Goal: Task Accomplishment & Management: Complete application form

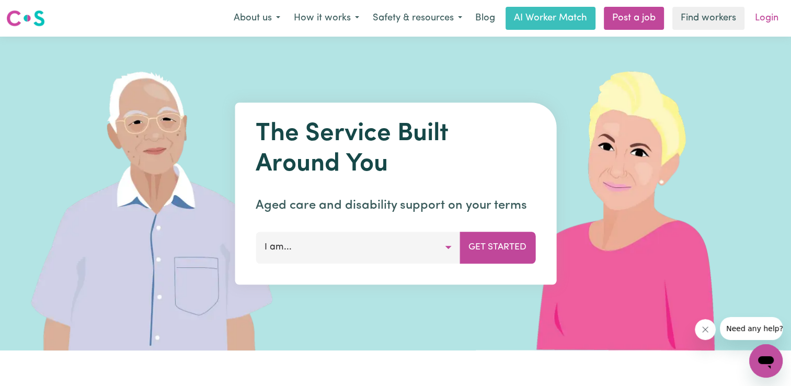
click at [769, 19] on link "Login" at bounding box center [766, 18] width 36 height 23
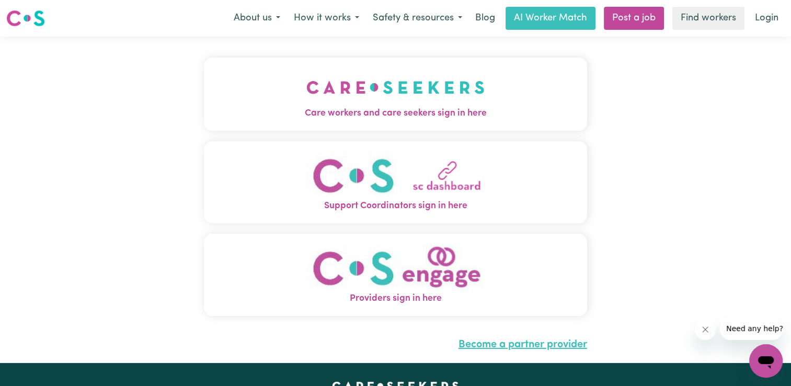
click at [504, 347] on link "Become a partner provider" at bounding box center [522, 344] width 129 height 10
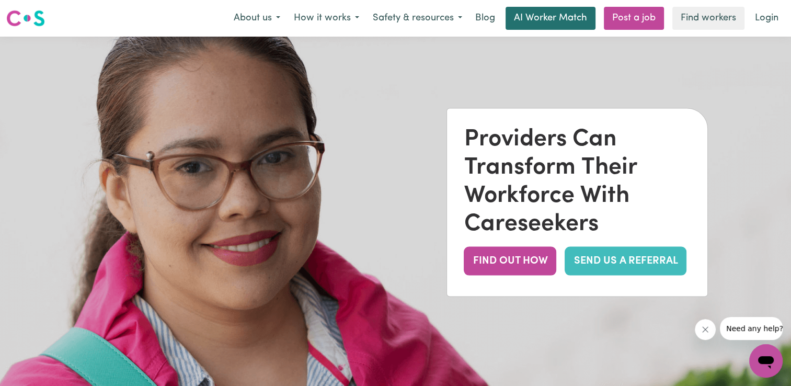
click at [532, 16] on link "AI Worker Match" at bounding box center [550, 18] width 90 height 23
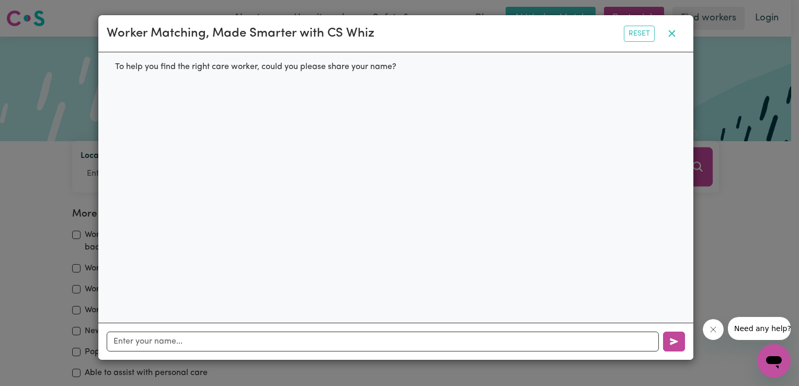
click at [672, 30] on icon "button" at bounding box center [671, 33] width 13 height 13
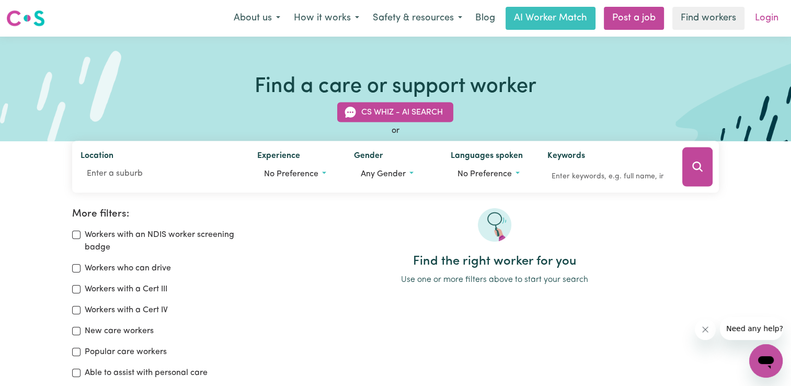
click at [769, 21] on link "Login" at bounding box center [766, 18] width 36 height 23
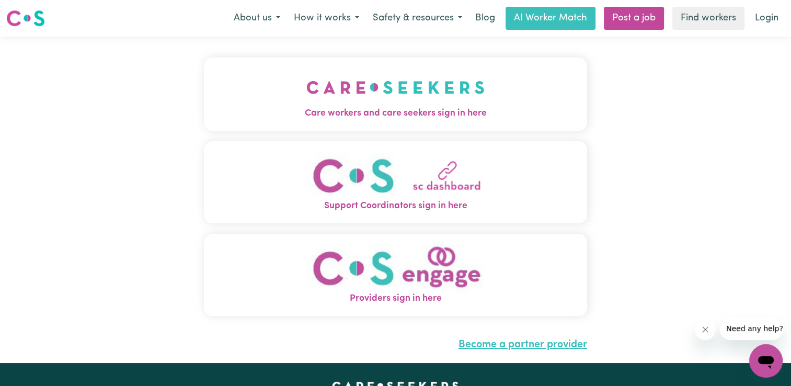
click at [557, 345] on link "Become a partner provider" at bounding box center [522, 344] width 129 height 10
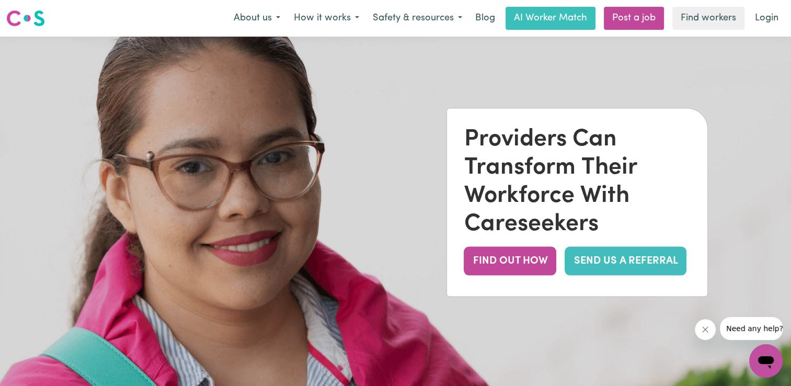
click at [607, 308] on img at bounding box center [395, 230] width 791 height 386
click at [598, 257] on link "SEND US A REFERRAL" at bounding box center [625, 261] width 122 height 29
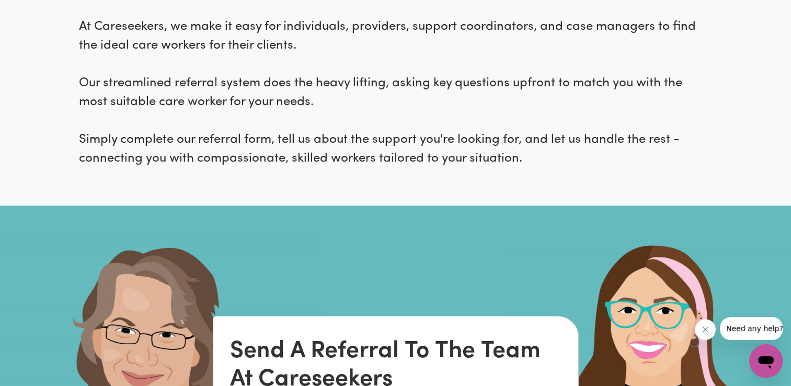
scroll to position [460, 0]
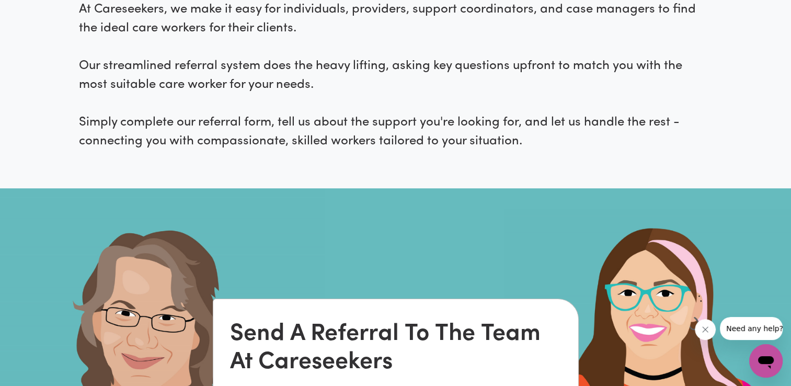
click at [560, 258] on img at bounding box center [395, 381] width 791 height 386
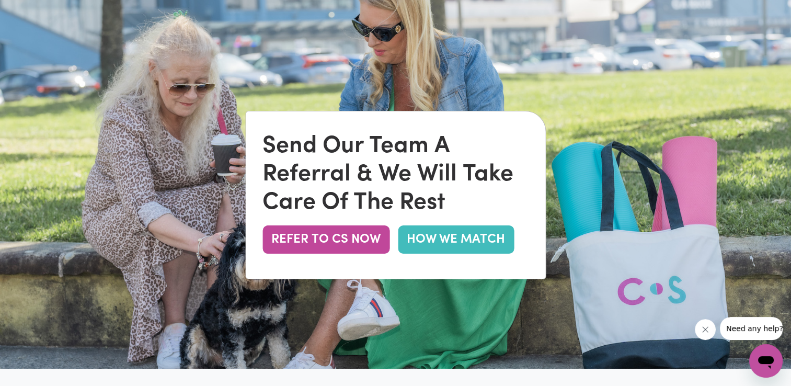
scroll to position [0, 0]
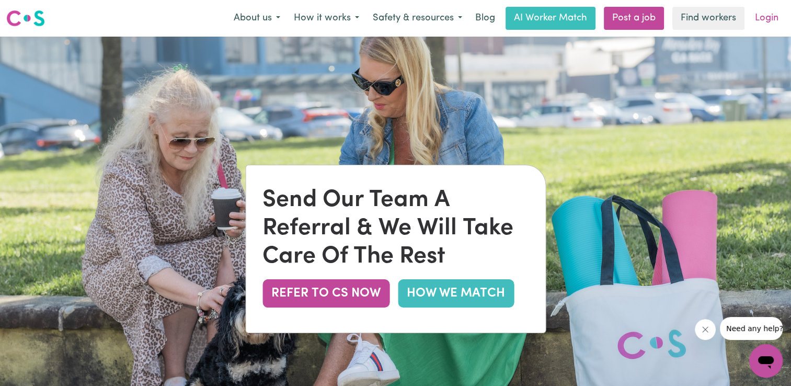
click at [769, 19] on link "Login" at bounding box center [766, 18] width 36 height 23
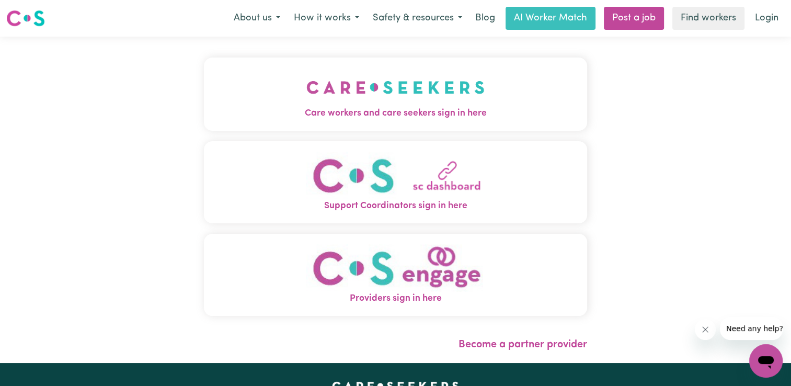
click at [410, 205] on span "Support Coordinators sign in here" at bounding box center [395, 206] width 383 height 14
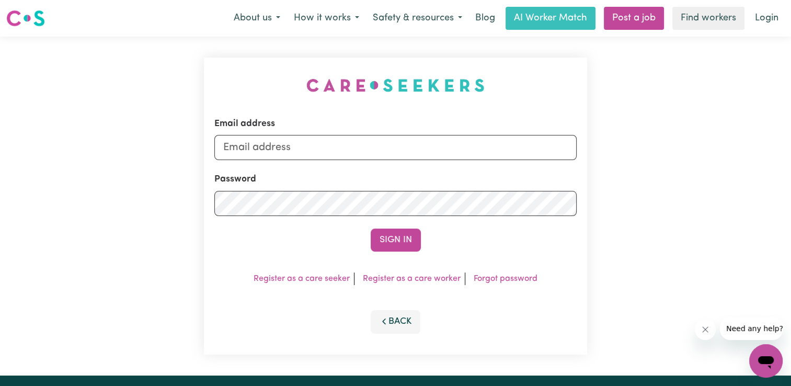
click at [436, 284] on li "Register as a care worker" at bounding box center [412, 278] width 107 height 13
click at [436, 280] on link "Register as a care worker" at bounding box center [412, 278] width 98 height 8
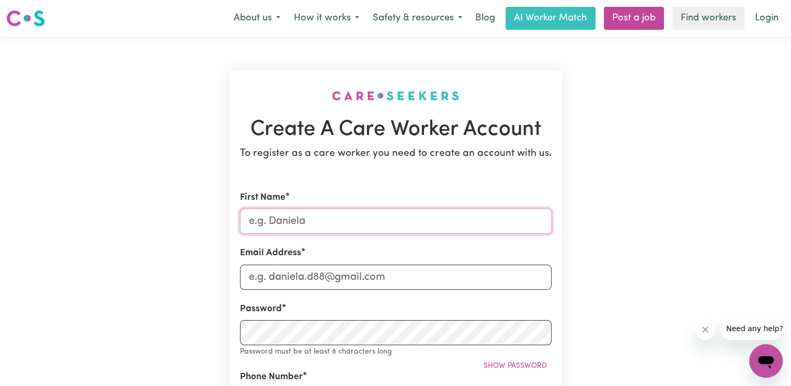
click at [290, 216] on input "First Name" at bounding box center [396, 221] width 312 height 25
type input "Attoumissa"
type input "0424646387"
type input "All Darwin NT AU"
drag, startPoint x: 408, startPoint y: 279, endPoint x: 310, endPoint y: 286, distance: 98.5
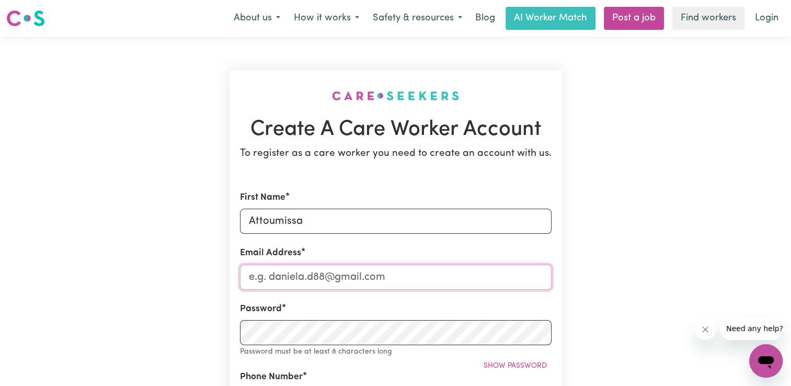
click at [310, 286] on input "Email Address" at bounding box center [396, 276] width 312 height 25
type input "[EMAIL_ADDRESS][DOMAIN_NAME]"
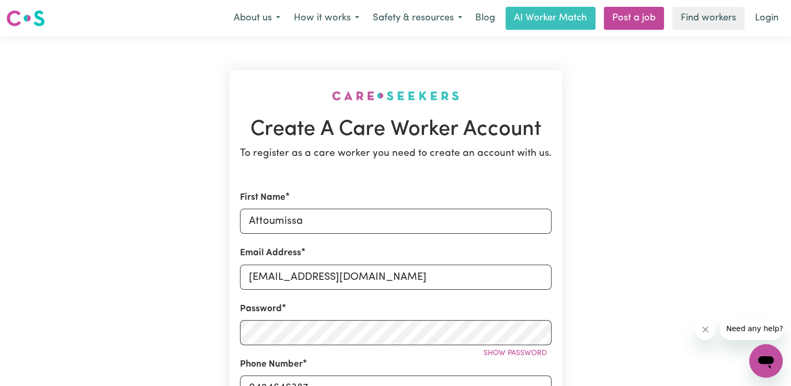
click at [518, 306] on div "Password Show password" at bounding box center [396, 323] width 312 height 43
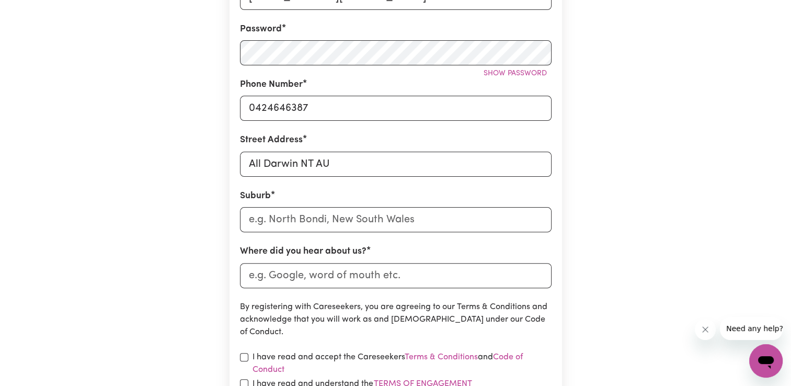
scroll to position [293, 0]
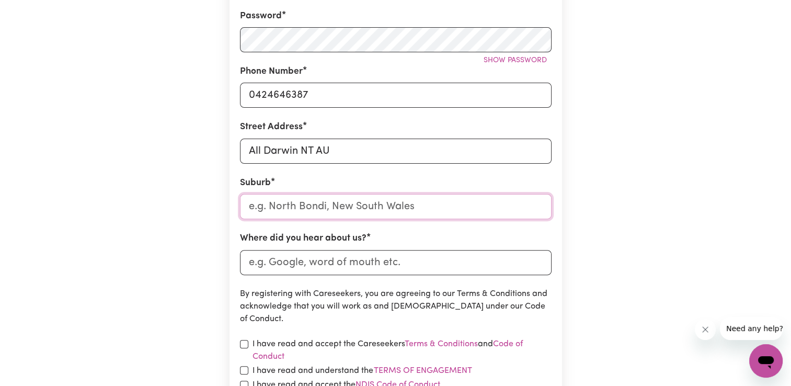
click at [274, 213] on input "text" at bounding box center [396, 206] width 312 height 25
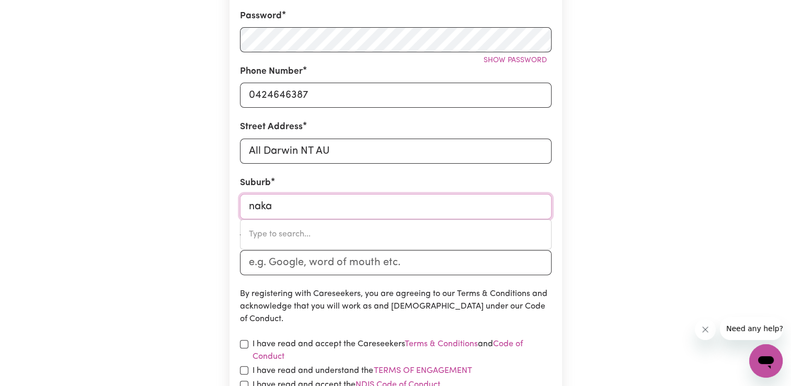
type input "nakar"
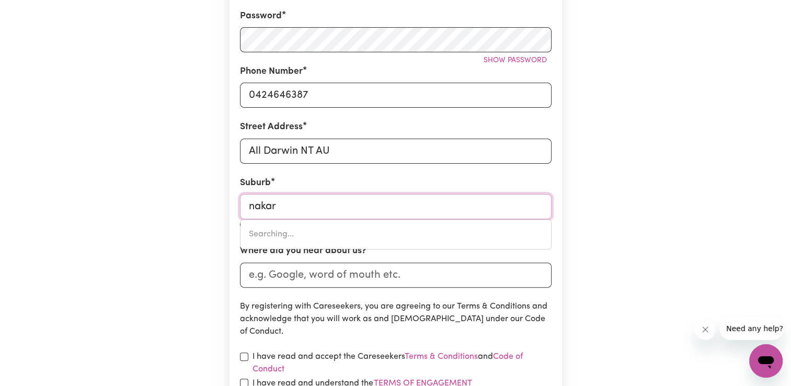
type input "nakarA, [GEOGRAPHIC_DATA], 0810"
type input "nakara"
type input "nakara, [GEOGRAPHIC_DATA], 0810"
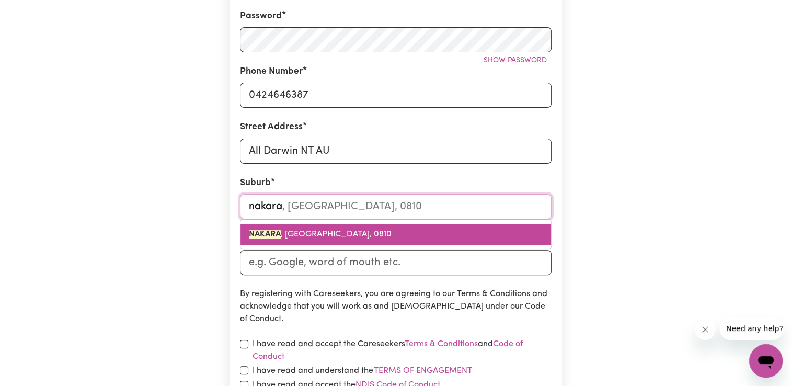
click at [355, 238] on span "NAKARA , [GEOGRAPHIC_DATA], 0810" at bounding box center [320, 234] width 143 height 8
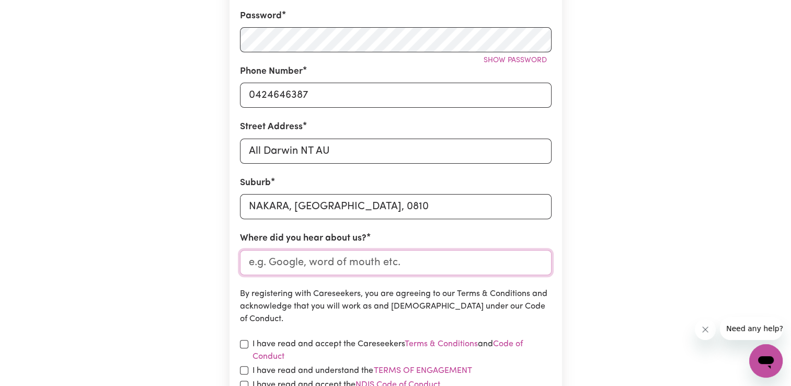
click at [396, 253] on input "Where did you hear about us?" at bounding box center [396, 262] width 312 height 25
type input "google"
click at [316, 305] on p "By registering with Careseekers, you are agreeing to our Terms & Conditions and…" at bounding box center [396, 306] width 312 height 38
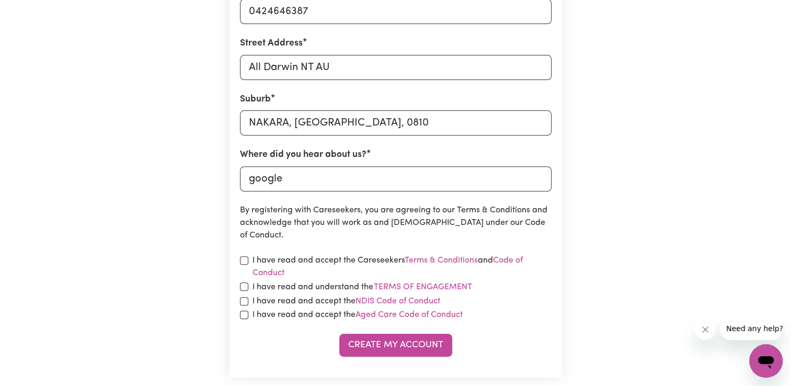
scroll to position [397, 0]
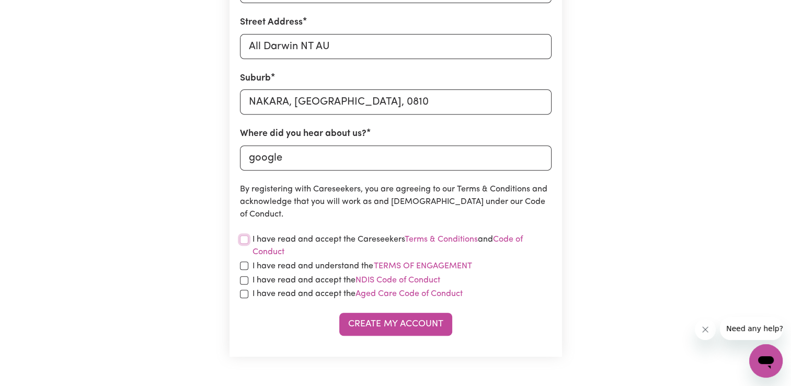
click at [240, 237] on input "checkbox" at bounding box center [244, 239] width 8 height 8
checkbox input "true"
click at [243, 265] on input "checkbox" at bounding box center [244, 265] width 8 height 8
checkbox input "true"
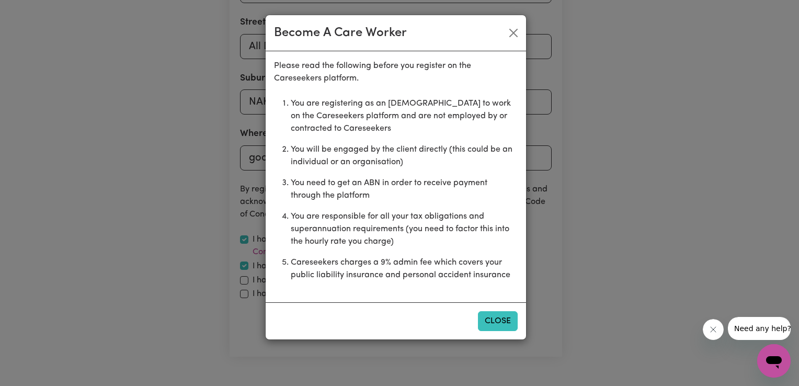
click at [494, 321] on button "Close" at bounding box center [498, 321] width 40 height 20
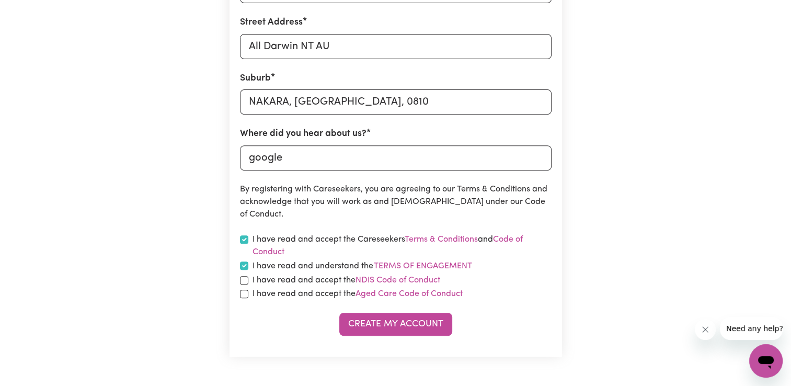
click at [240, 284] on div "I have read and accept the NDIS Code of Conduct" at bounding box center [396, 280] width 312 height 13
click at [241, 294] on input "checkbox" at bounding box center [244, 294] width 8 height 8
checkbox input "true"
click at [240, 281] on input "checkbox" at bounding box center [244, 280] width 8 height 8
checkbox input "true"
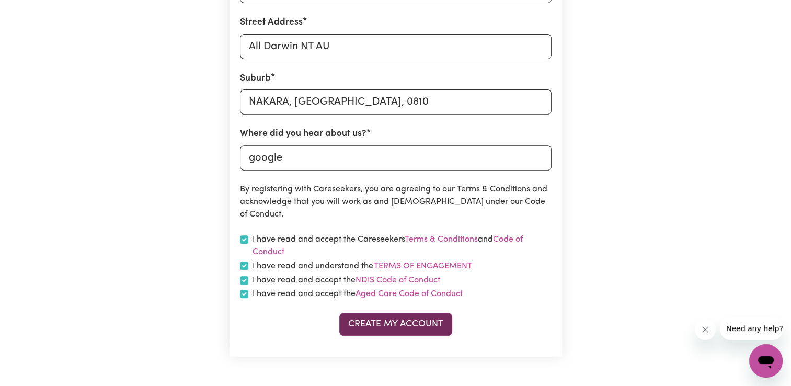
click at [364, 328] on button "Create My Account" at bounding box center [395, 324] width 113 height 23
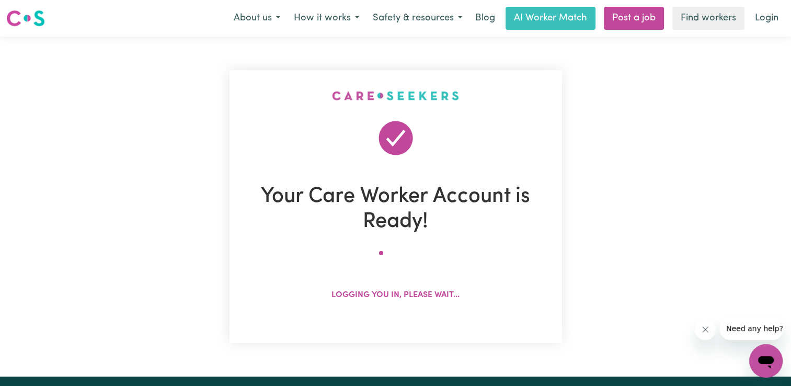
scroll to position [0, 0]
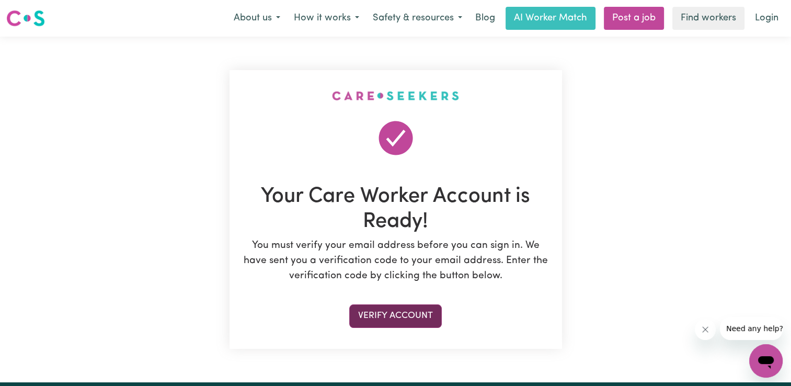
click at [376, 317] on button "Verify Account" at bounding box center [395, 315] width 93 height 23
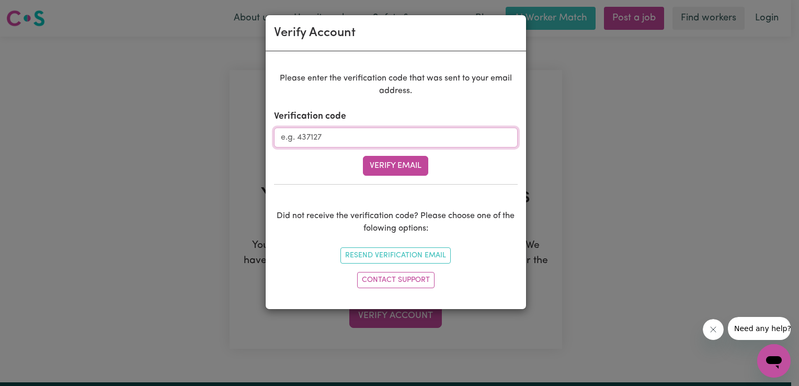
click at [287, 144] on input "Verification code" at bounding box center [396, 138] width 244 height 20
paste input "439788"
type input "439788"
click at [399, 166] on button "Verify Email" at bounding box center [395, 166] width 65 height 20
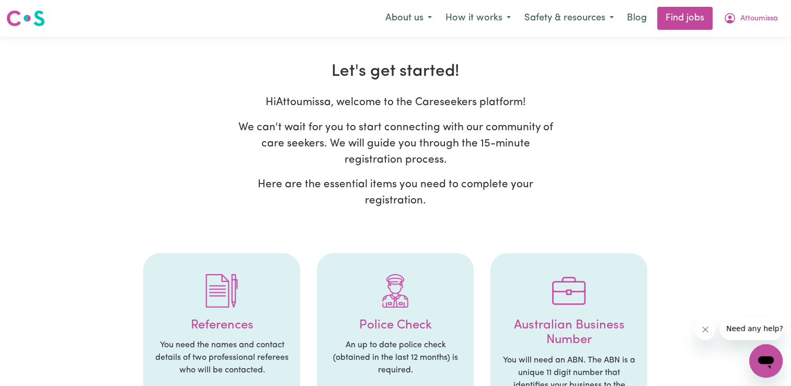
click at [568, 142] on div "Hi Attoumissa , welcome to the Careseekers platform! We can't wait for you to s…" at bounding box center [395, 155] width 659 height 123
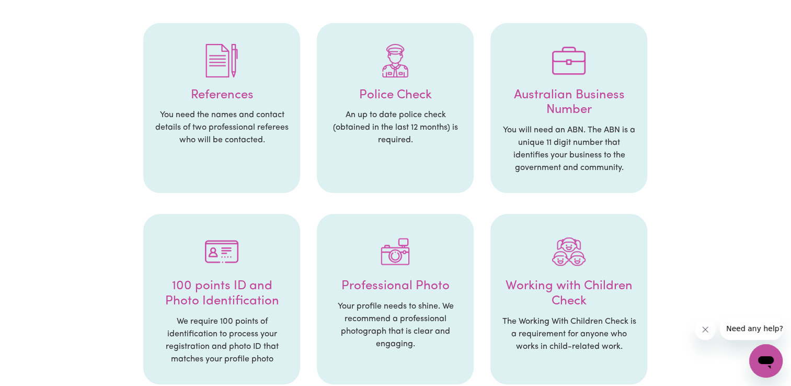
scroll to position [251, 0]
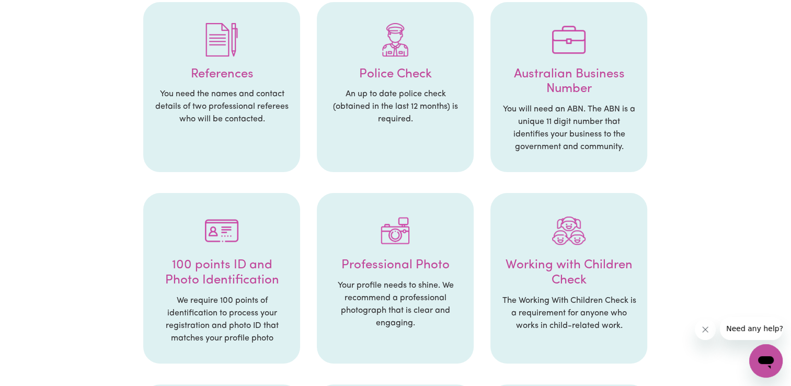
click at [399, 67] on h4 "Police Check" at bounding box center [395, 74] width 136 height 15
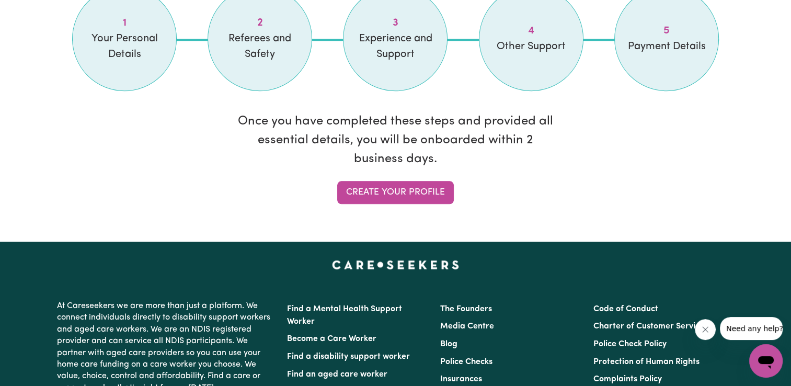
scroll to position [962, 0]
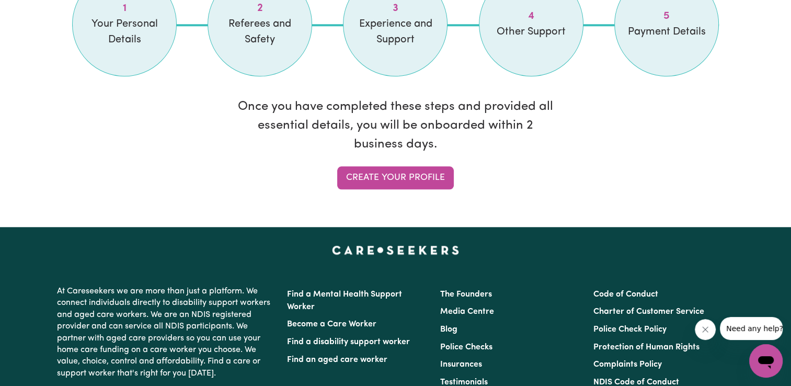
click at [367, 163] on div "Once you have completed these steps and provided all essential details, you wil…" at bounding box center [394, 143] width 329 height 117
click at [371, 174] on link "Create your profile" at bounding box center [395, 177] width 117 height 23
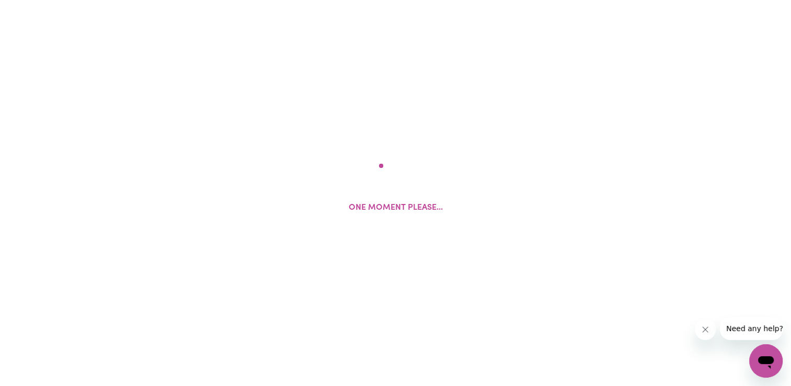
select select "Studying a healthcare related degree or qualification"
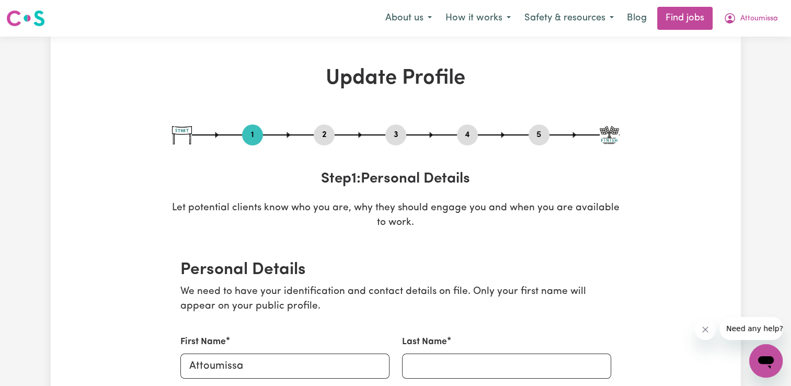
click at [290, 307] on p "We need to have your identification and contact details on file. Only your firs…" at bounding box center [395, 299] width 431 height 30
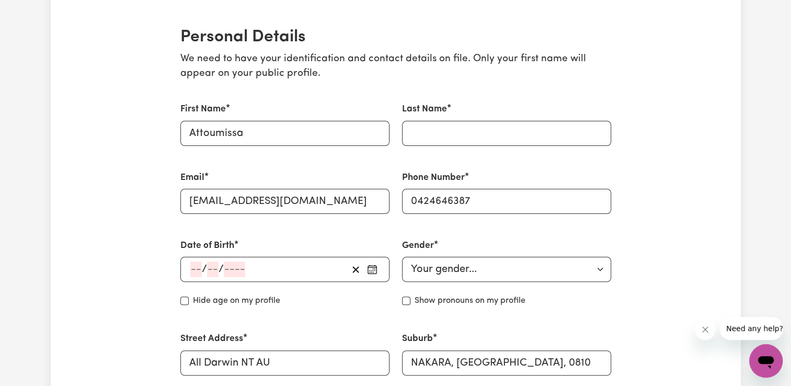
scroll to position [251, 0]
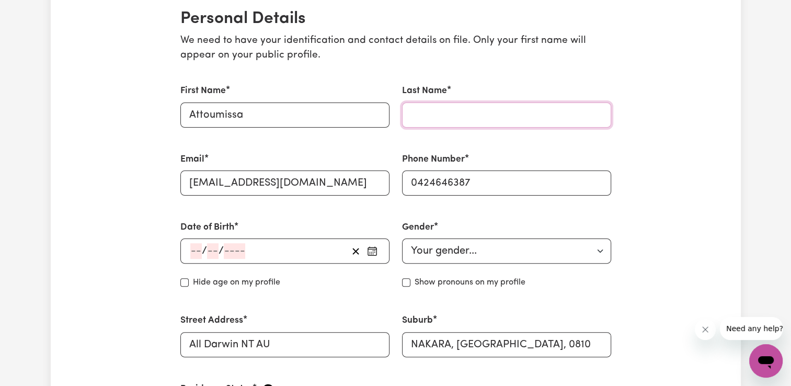
click at [428, 108] on input "Last Name" at bounding box center [506, 114] width 209 height 25
type input "Maillis"
type input "Nakara"
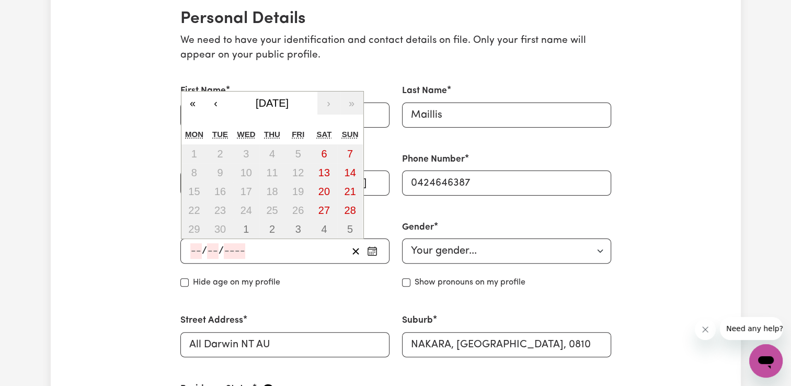
click at [199, 248] on input "number" at bounding box center [195, 251] width 11 height 16
type input "27"
type input "02"
click at [215, 244] on input "number" at bounding box center [213, 251] width 11 height 16
type input "02"
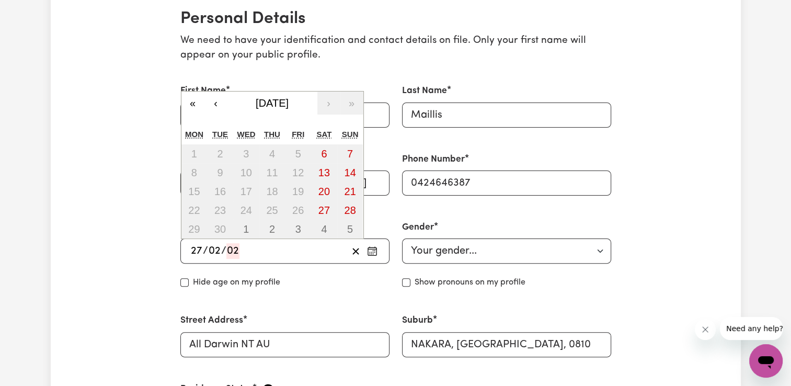
click at [235, 255] on input "02" at bounding box center [232, 251] width 13 height 16
type input "0"
type input "197"
type input "[DATE]"
type input "2"
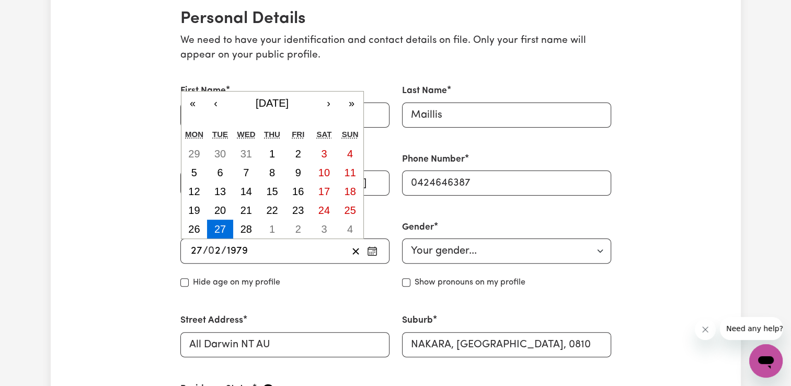
type input "1979"
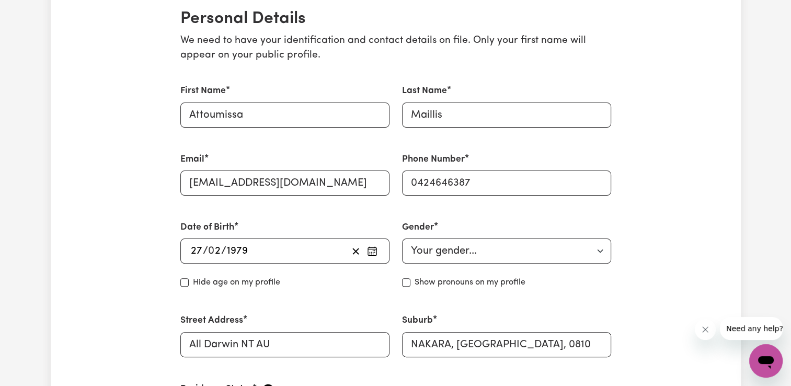
click at [281, 308] on div "Street Address All Darwin NT AU" at bounding box center [285, 335] width 222 height 68
click at [183, 284] on input "Hide age" at bounding box center [184, 282] width 8 height 8
checkbox input "true"
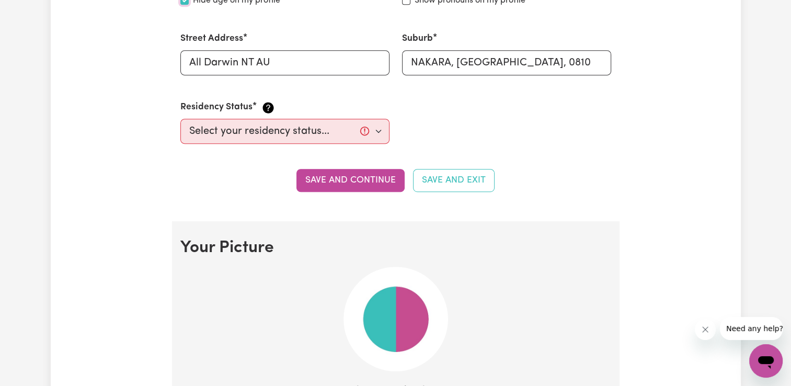
scroll to position [551, 0]
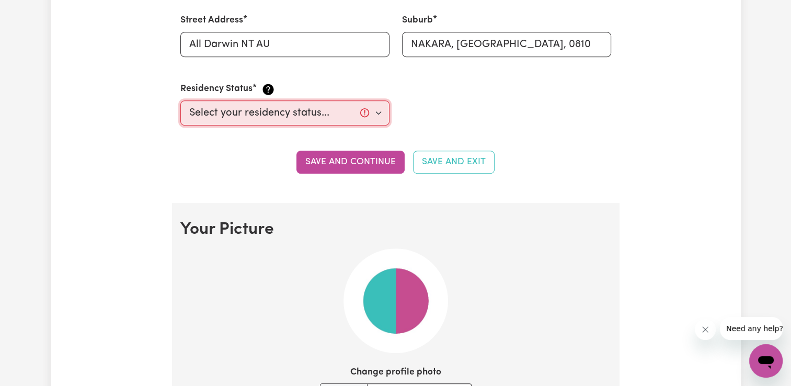
click at [366, 105] on select "Select your residency status... [DEMOGRAPHIC_DATA] citizen Australian PR [DEMOG…" at bounding box center [284, 112] width 209 height 25
select select "[DEMOGRAPHIC_DATA] Citizen"
click at [180, 100] on select "Select your residency status... [DEMOGRAPHIC_DATA] citizen Australian PR [DEMOG…" at bounding box center [284, 112] width 209 height 25
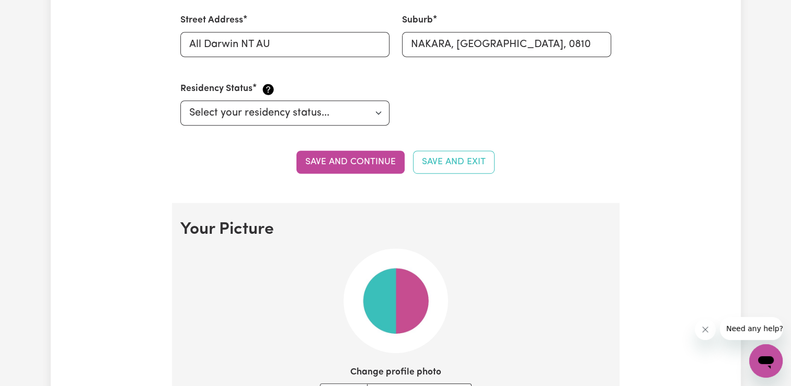
drag, startPoint x: 359, startPoint y: 162, endPoint x: 371, endPoint y: 180, distance: 21.6
click at [452, 225] on h2 "Your Picture" at bounding box center [395, 230] width 431 height 20
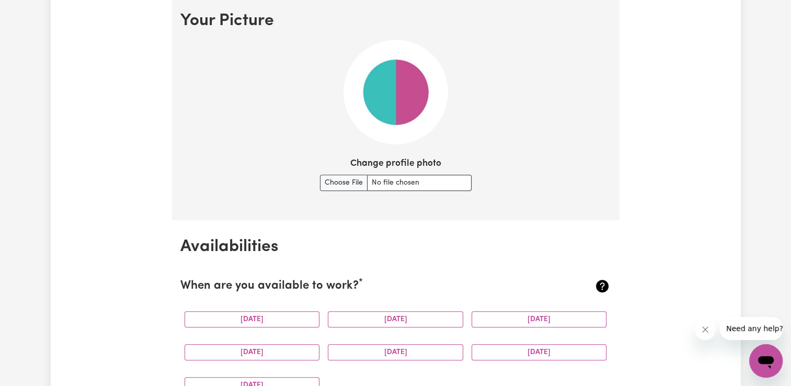
scroll to position [760, 0]
click at [347, 182] on input "Change profile photo" at bounding box center [396, 182] width 152 height 16
type input "C:\fakepath\WE CARE APPROACHES-01.jpg"
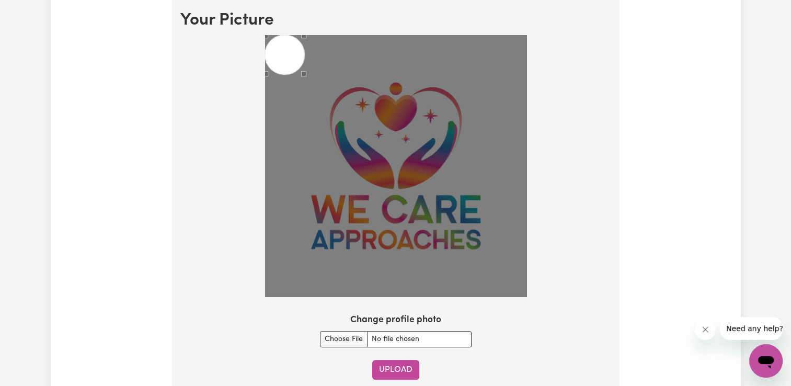
click at [402, 377] on button "Upload" at bounding box center [395, 370] width 47 height 20
checkbox input "false"
select select
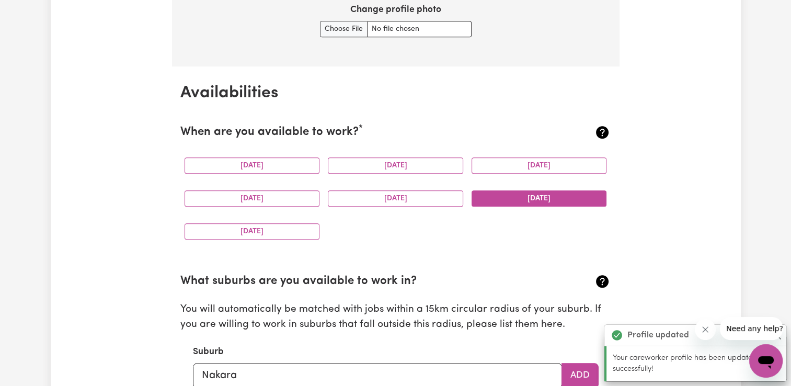
scroll to position [978, 0]
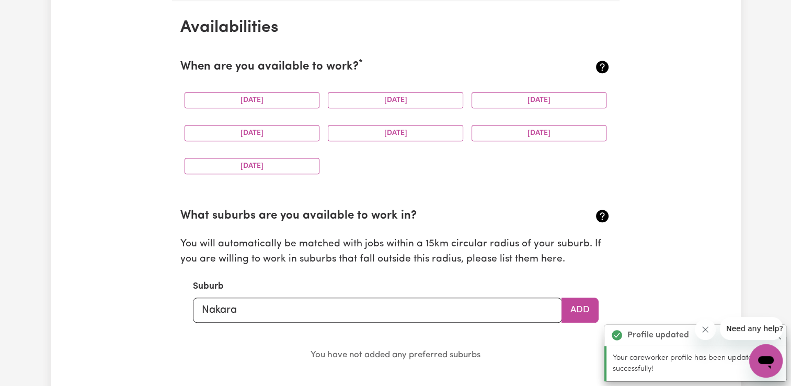
click at [467, 185] on section "Availabilities When are you available to work? * [DATE] [DATE] [DATE] [DATE] [D…" at bounding box center [395, 221] width 447 height 440
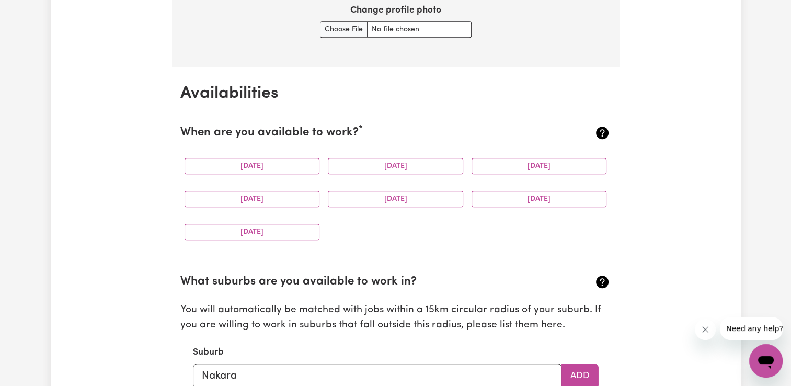
scroll to position [916, 0]
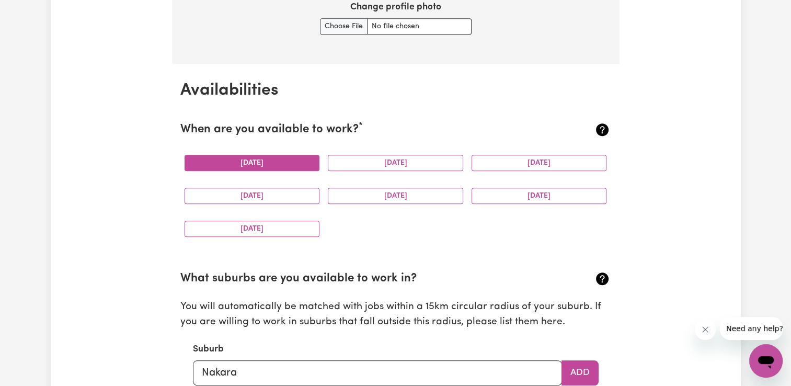
click at [302, 165] on button "[DATE]" at bounding box center [251, 163] width 135 height 16
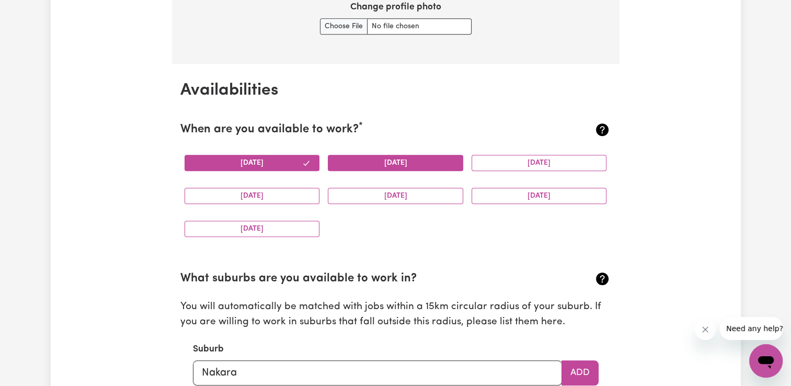
click at [388, 161] on button "[DATE]" at bounding box center [395, 163] width 135 height 16
click at [507, 160] on button "[DATE]" at bounding box center [538, 163] width 135 height 16
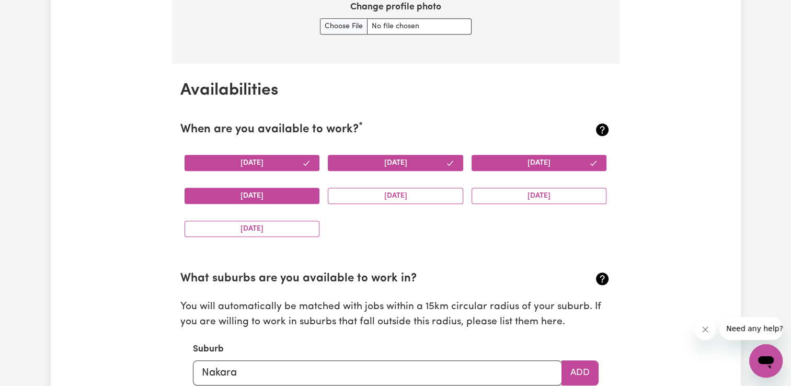
click at [282, 200] on button "[DATE]" at bounding box center [251, 196] width 135 height 16
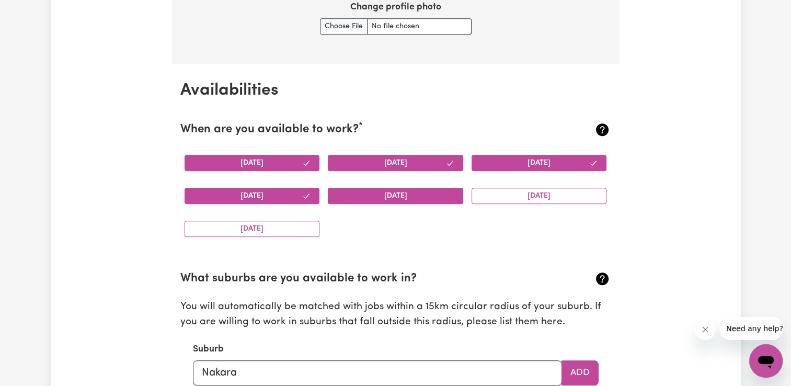
click at [355, 191] on button "[DATE]" at bounding box center [395, 196] width 135 height 16
click at [529, 191] on button "[DATE]" at bounding box center [538, 196] width 135 height 16
click at [282, 218] on div "[DATE]" at bounding box center [252, 228] width 144 height 33
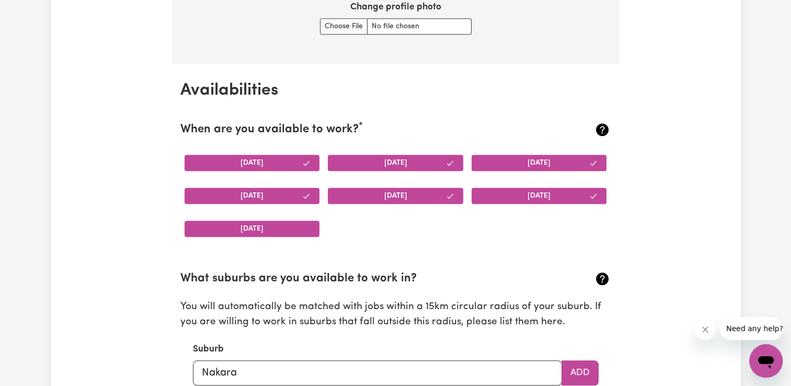
click at [284, 234] on button "[DATE]" at bounding box center [251, 229] width 135 height 16
click at [475, 304] on p "You will automatically be matched with jobs within a 15km circular radius of yo…" at bounding box center [395, 314] width 431 height 30
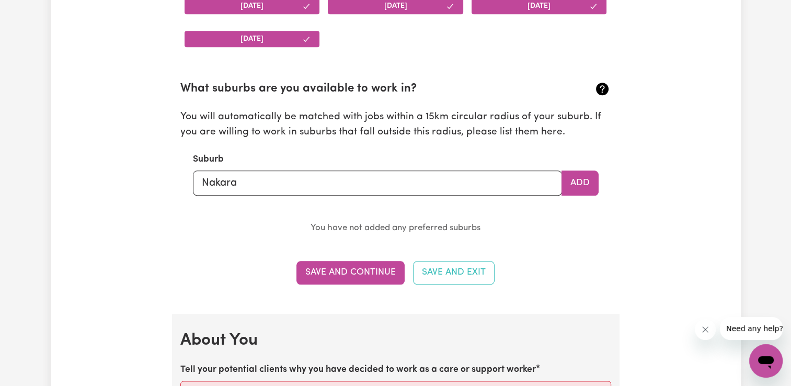
scroll to position [1125, 0]
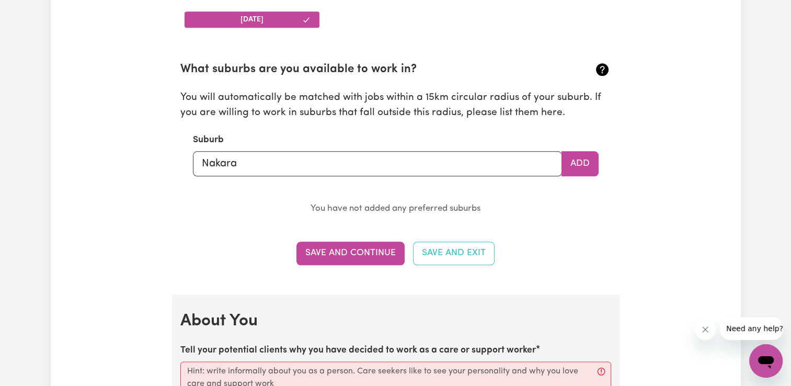
click at [395, 328] on h2 "About You" at bounding box center [395, 321] width 431 height 20
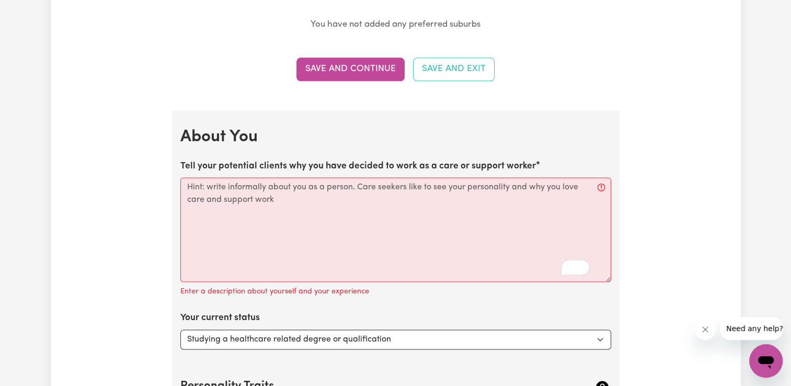
scroll to position [1355, 0]
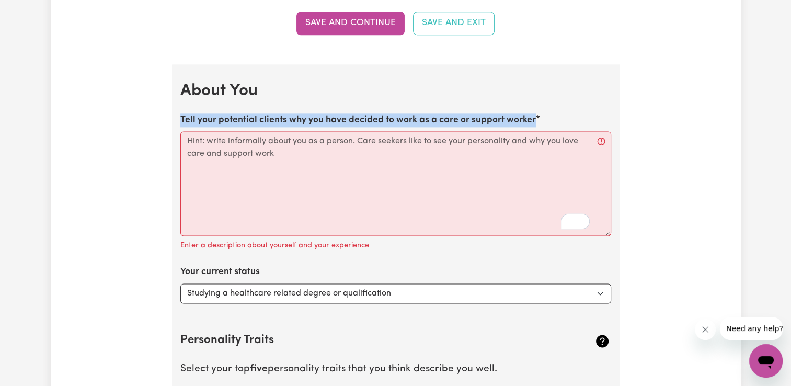
drag, startPoint x: 180, startPoint y: 113, endPoint x: 534, endPoint y: 122, distance: 354.5
click at [534, 122] on label "Tell your potential clients why you have decided to work as a care or support w…" at bounding box center [357, 120] width 355 height 14
click at [491, 113] on label "Tell your potential clients why you have decided to work as a care or support w…" at bounding box center [357, 120] width 355 height 14
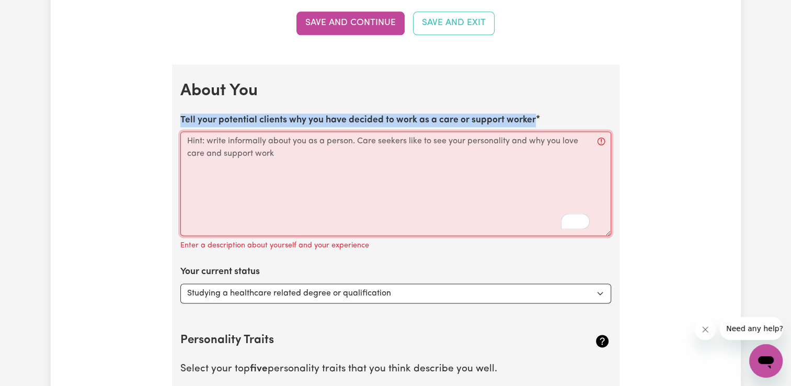
click at [491, 131] on textarea "Tell your potential clients why you have decided to work as a care or support w…" at bounding box center [395, 183] width 431 height 105
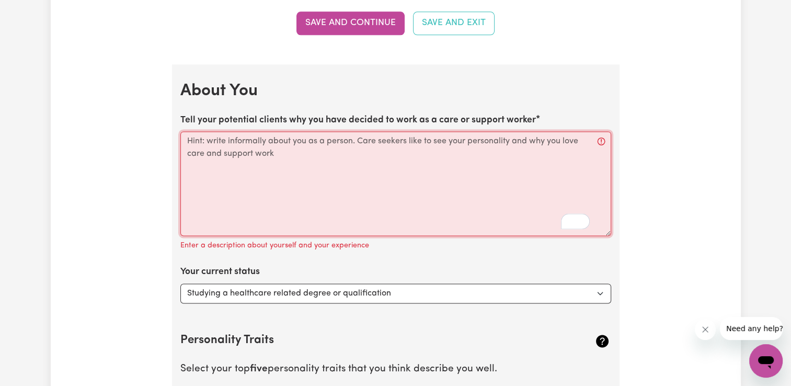
drag, startPoint x: 324, startPoint y: 160, endPoint x: 185, endPoint y: 135, distance: 140.7
click at [185, 135] on textarea "Tell your potential clients why you have decided to work as a care or support w…" at bounding box center [395, 183] width 431 height 105
click at [270, 156] on textarea "Tell your potential clients why you have decided to work as a care or support w…" at bounding box center [395, 183] width 431 height 105
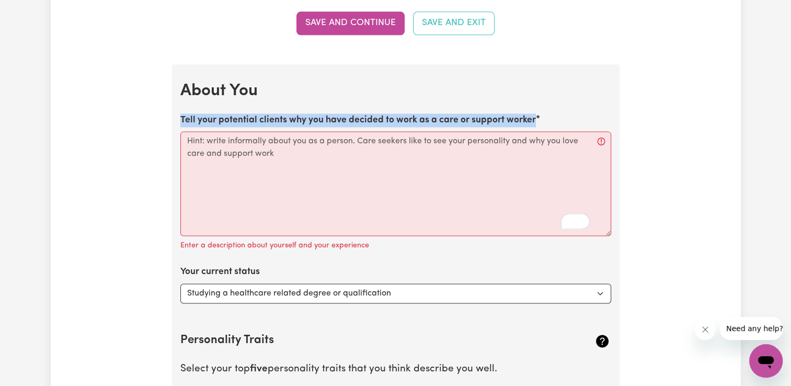
drag, startPoint x: 538, startPoint y: 122, endPoint x: 217, endPoint y: 108, distance: 321.2
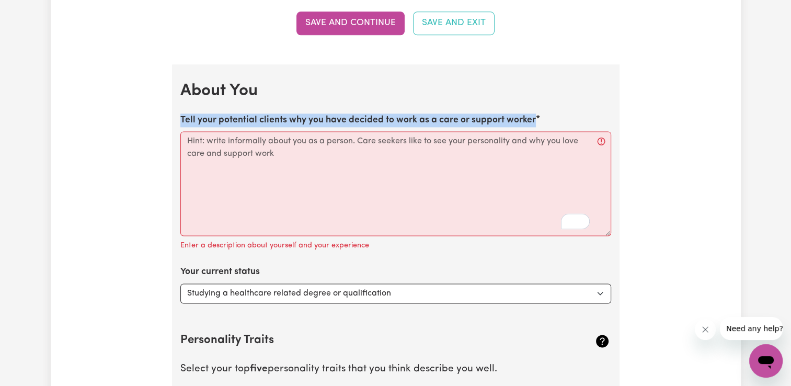
drag, startPoint x: 537, startPoint y: 116, endPoint x: 207, endPoint y: 108, distance: 329.9
copy label "Tell your potential clients why you have decided to work as a care or support w…"
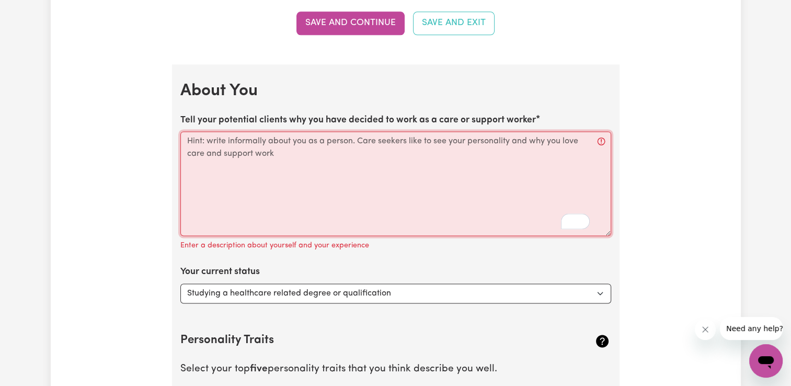
click at [224, 154] on textarea "Tell your potential clients why you have decided to work as a care or support w…" at bounding box center [395, 183] width 431 height 105
paste textarea "I decided to become a support worker because caring for others has always been …"
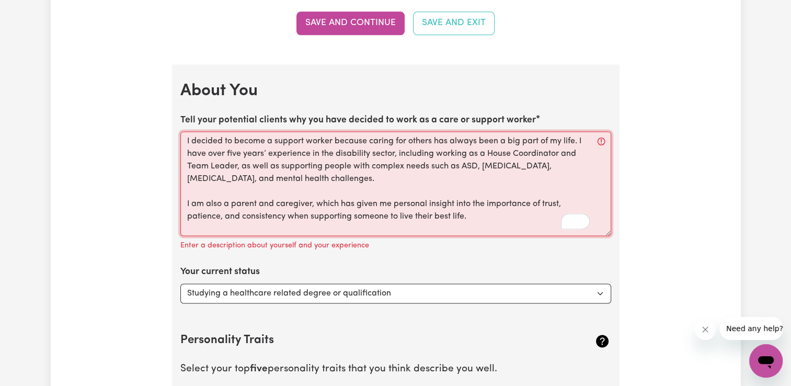
scroll to position [36, 0]
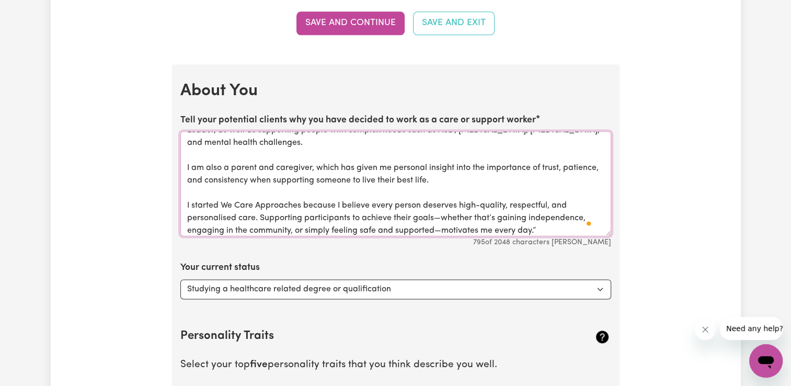
drag, startPoint x: 605, startPoint y: 220, endPoint x: 527, endPoint y: 165, distance: 95.6
click at [527, 165] on textarea "I decided to become a support worker because caring for others has always been …" at bounding box center [395, 183] width 431 height 105
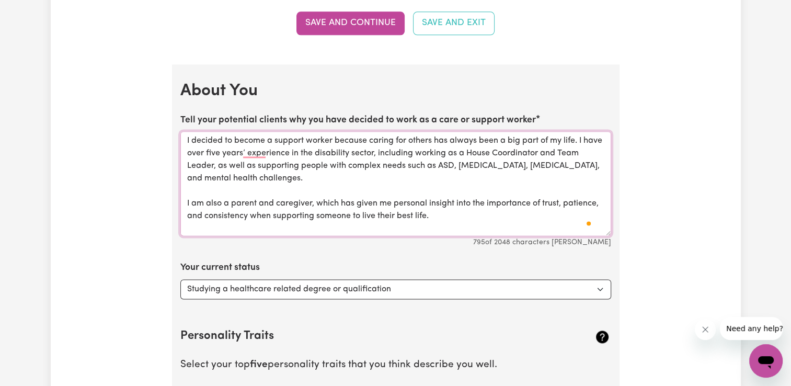
scroll to position [0, 0]
click at [488, 212] on textarea "I decided to become a support worker because caring for others has always been …" at bounding box center [395, 183] width 431 height 105
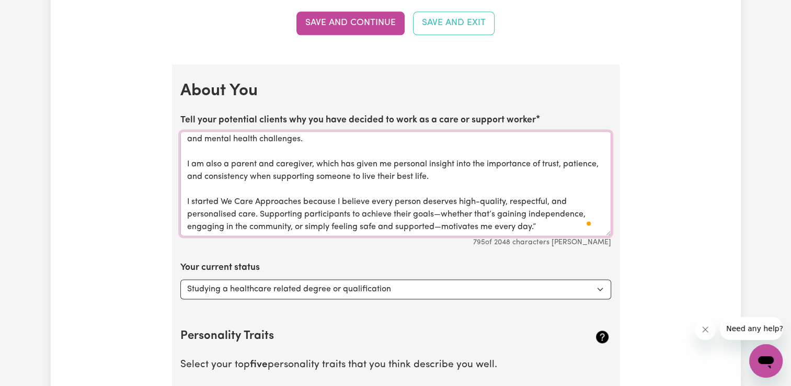
scroll to position [40, 0]
type textarea "I decided to become a support worker because caring for others has always been …"
click at [401, 333] on h2 "Personality Traits" at bounding box center [359, 336] width 359 height 14
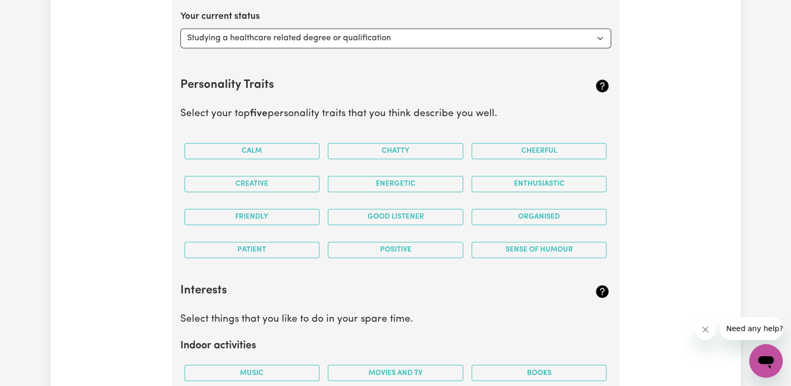
scroll to position [1606, 0]
click at [276, 154] on button "Calm" at bounding box center [251, 151] width 135 height 16
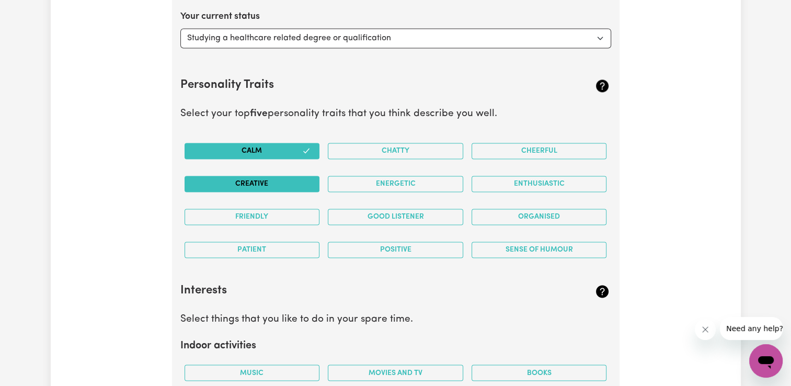
click at [287, 184] on button "Creative" at bounding box center [251, 184] width 135 height 16
click at [287, 215] on button "Friendly" at bounding box center [251, 217] width 135 height 16
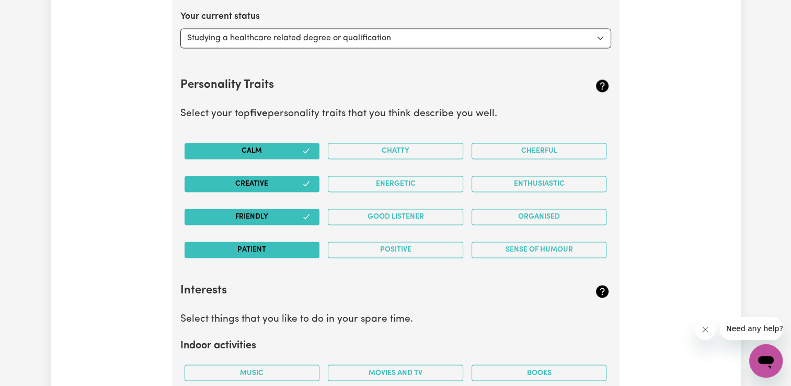
click at [297, 248] on button "Patient" at bounding box center [251, 249] width 135 height 16
click at [442, 243] on button "Positive" at bounding box center [395, 249] width 135 height 16
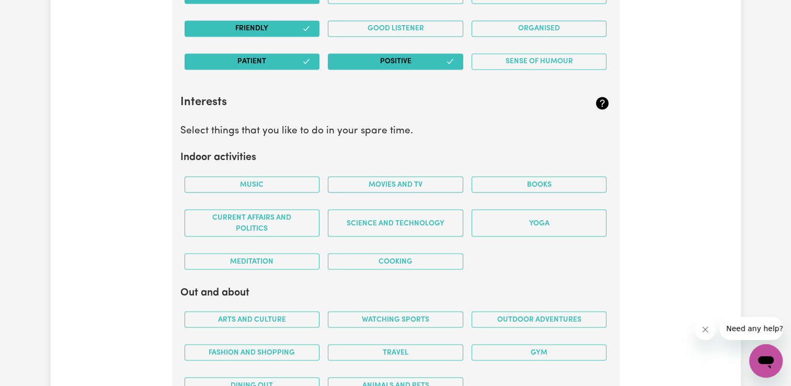
scroll to position [1815, 0]
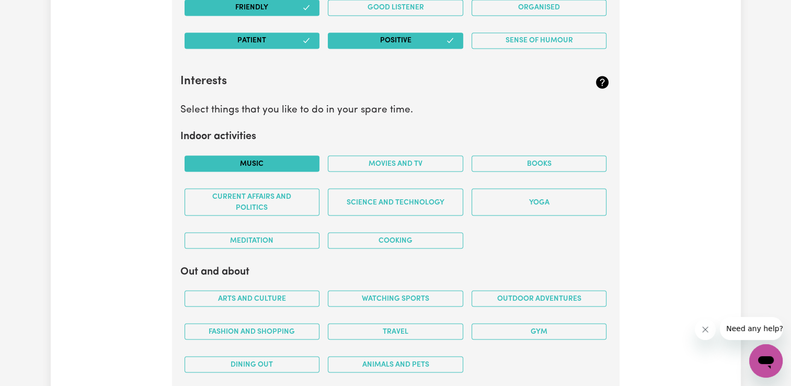
click at [294, 166] on button "Music" at bounding box center [251, 163] width 135 height 16
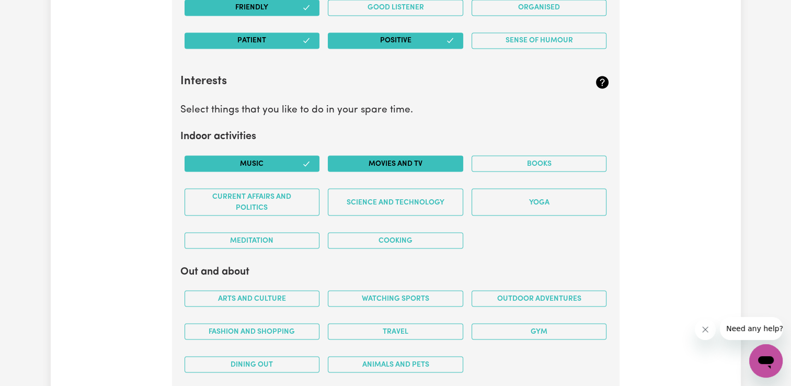
click at [396, 164] on button "Movies and TV" at bounding box center [395, 163] width 135 height 16
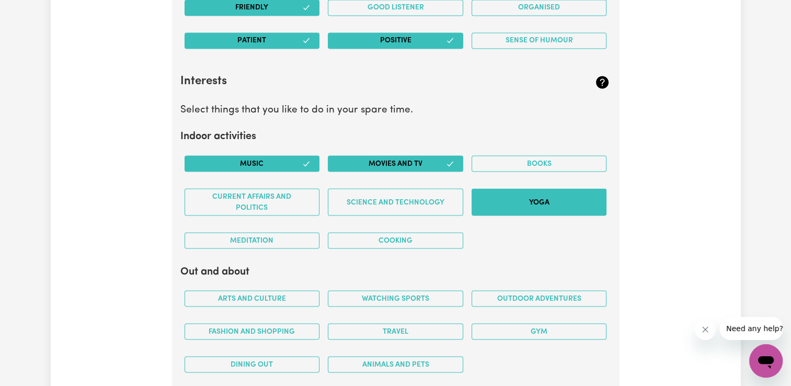
click at [532, 203] on button "Yoga" at bounding box center [538, 201] width 135 height 27
click at [427, 235] on button "Cooking" at bounding box center [395, 240] width 135 height 16
click at [285, 245] on div "Meditation" at bounding box center [252, 240] width 144 height 33
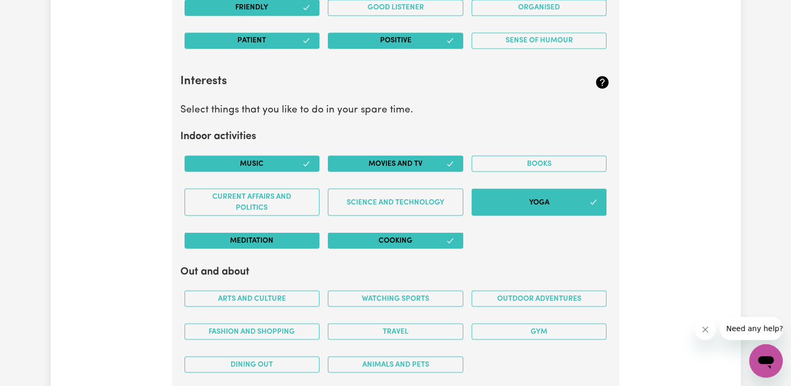
click at [282, 243] on button "Meditation" at bounding box center [251, 240] width 135 height 16
click at [313, 266] on h2 "Out and about" at bounding box center [395, 271] width 431 height 13
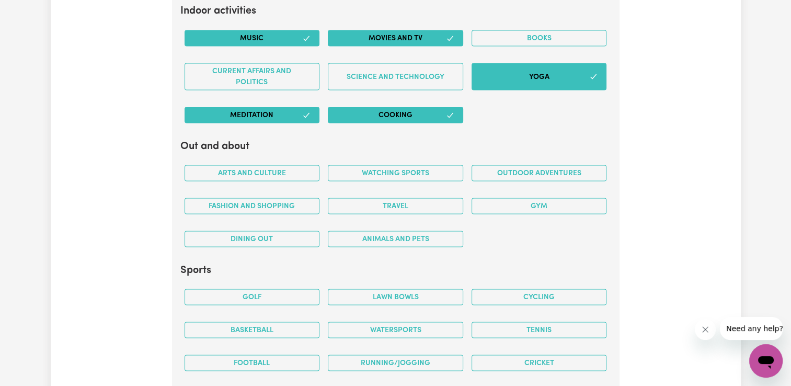
scroll to position [1961, 0]
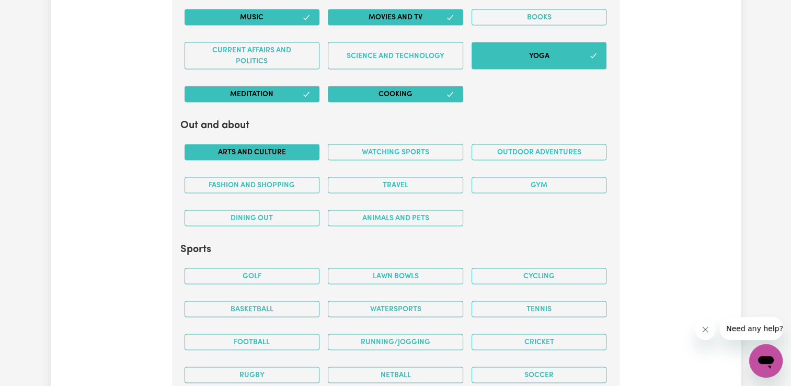
click at [266, 145] on button "Arts and Culture" at bounding box center [251, 152] width 135 height 16
click at [271, 181] on button "Fashion and shopping" at bounding box center [251, 185] width 135 height 16
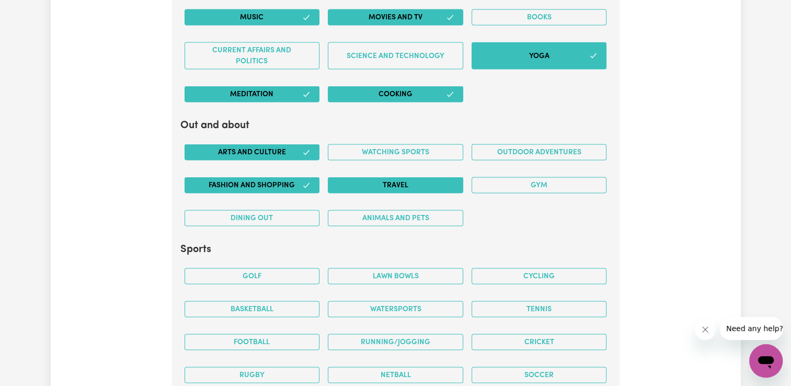
click at [395, 184] on button "Travel" at bounding box center [395, 185] width 135 height 16
click at [545, 178] on button "Gym" at bounding box center [538, 185] width 135 height 16
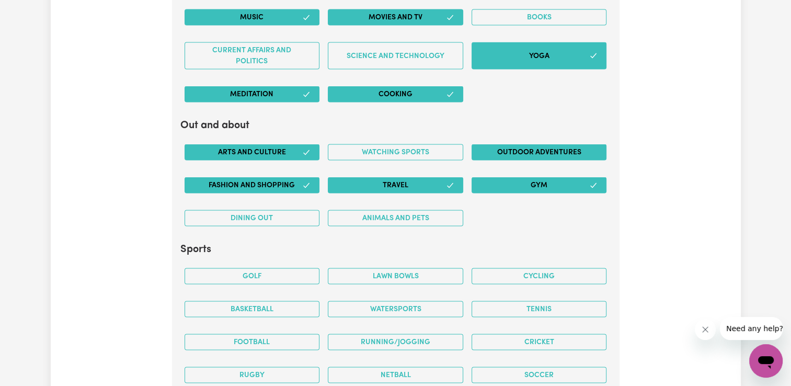
click at [498, 149] on button "Outdoor adventures" at bounding box center [538, 152] width 135 height 16
click at [269, 215] on button "Dining out" at bounding box center [251, 218] width 135 height 16
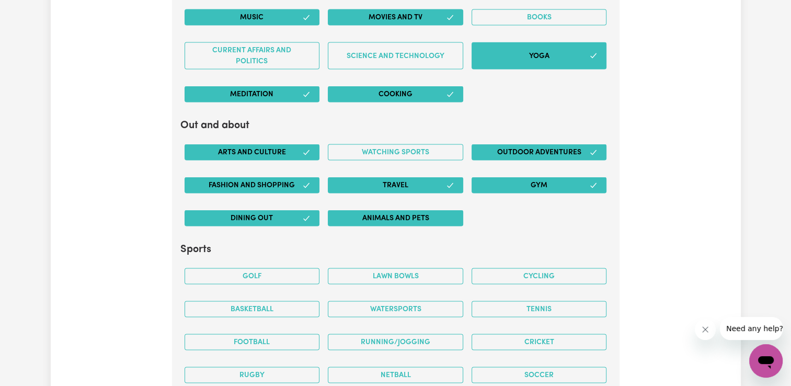
click at [399, 221] on button "Animals and pets" at bounding box center [395, 218] width 135 height 16
click at [390, 148] on button "Watching sports" at bounding box center [395, 152] width 135 height 16
click at [477, 251] on h2 "Sports" at bounding box center [395, 249] width 431 height 13
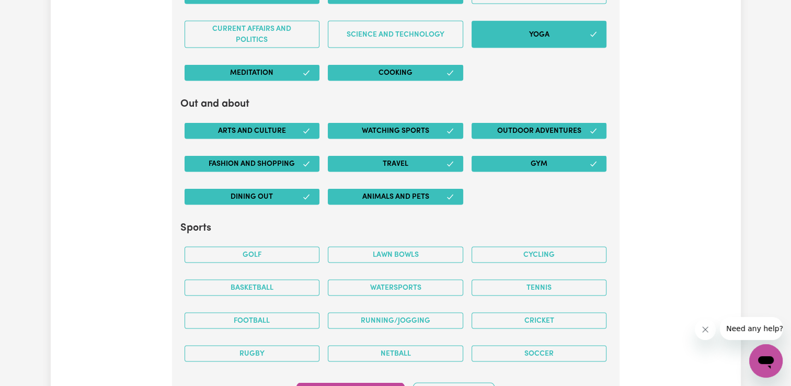
click at [477, 251] on button "Cycling" at bounding box center [538, 255] width 135 height 16
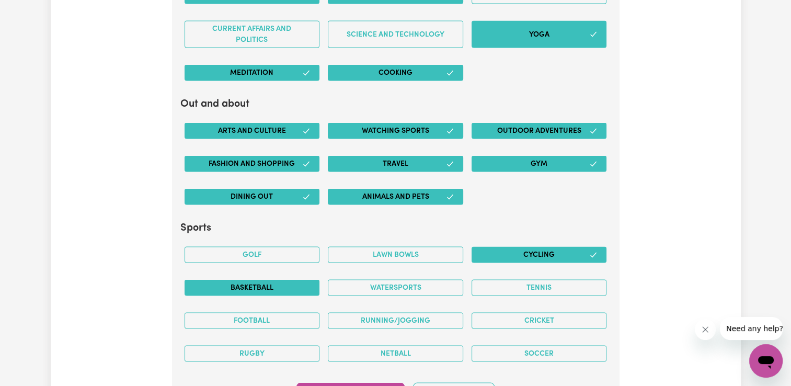
click at [298, 283] on button "Basketball" at bounding box center [251, 288] width 135 height 16
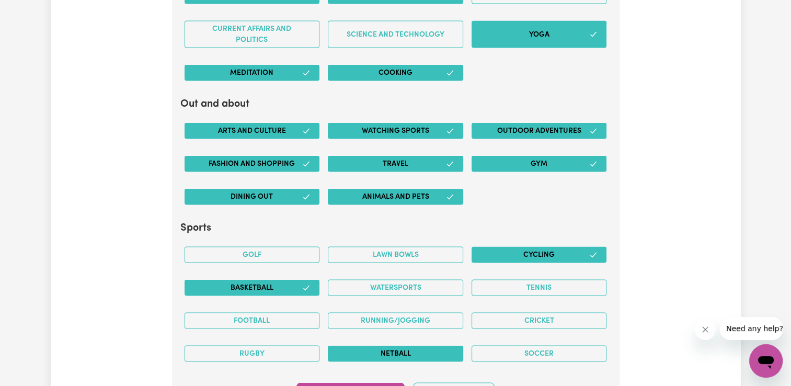
click at [447, 346] on button "Netball" at bounding box center [395, 353] width 135 height 16
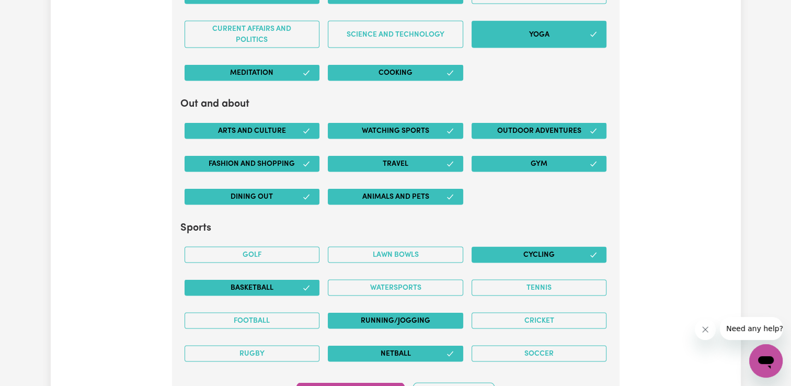
click at [438, 313] on button "Running/Jogging" at bounding box center [395, 321] width 135 height 16
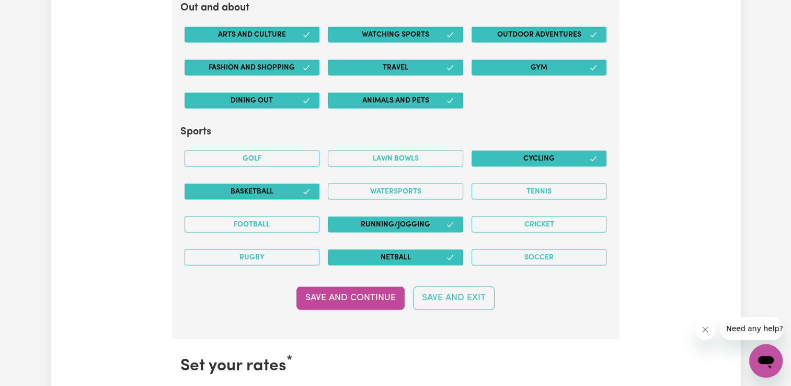
scroll to position [2086, 0]
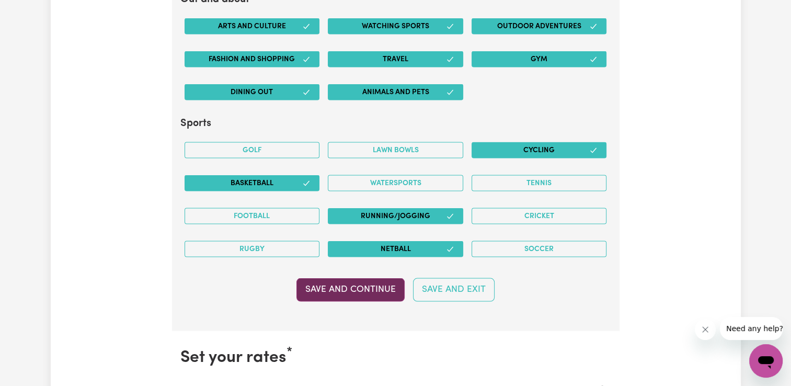
click at [372, 292] on button "Save and Continue" at bounding box center [350, 289] width 108 height 23
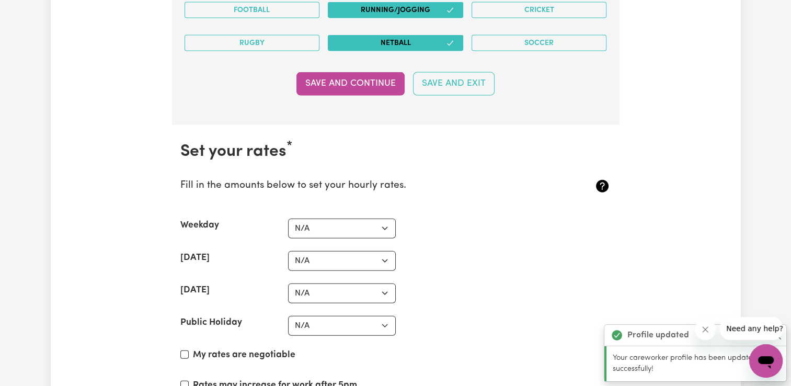
click at [419, 350] on section "Set your rates * Fill in the amounts below to set your hourly rates. Weekday N/…" at bounding box center [395, 308] width 447 height 367
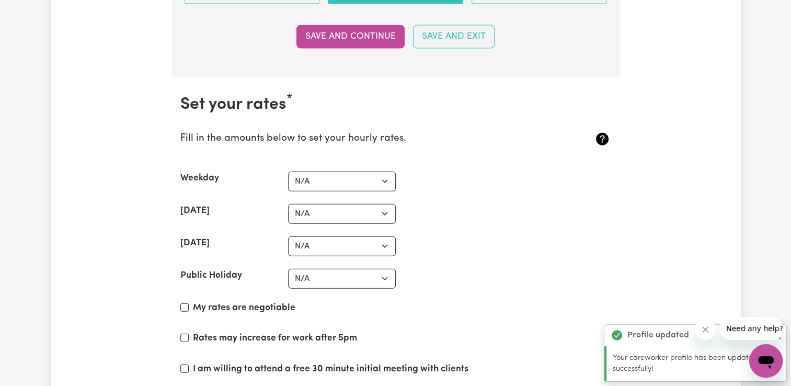
scroll to position [2413, 0]
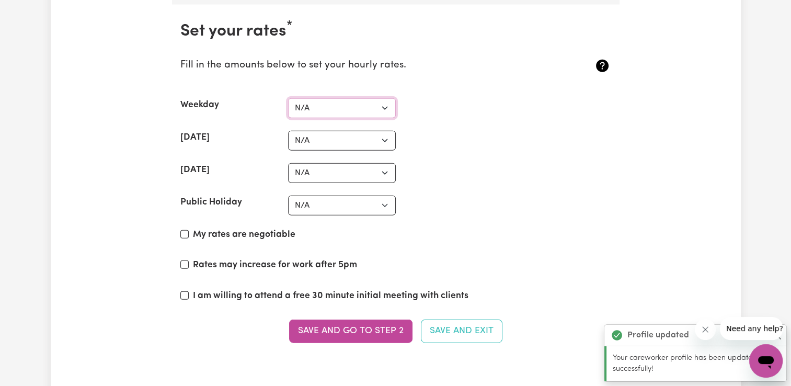
click at [347, 108] on select "N/A $37 $38 $39 $40 $41 $42 $43 $44 $45 $46 $47 $48 $49 $50 $51 $52 $53 $54 $55…" at bounding box center [342, 108] width 108 height 20
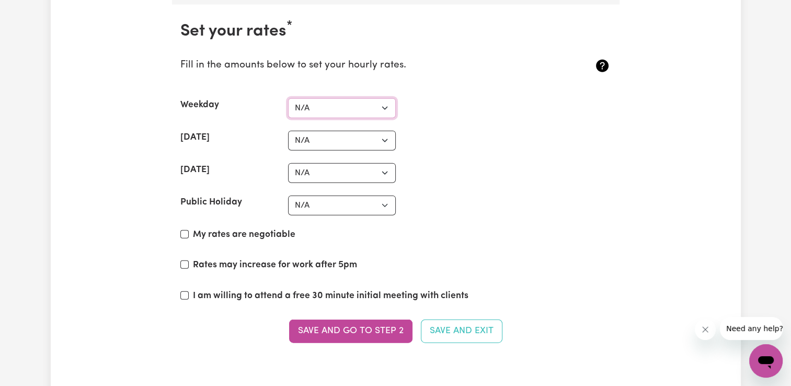
select select "67"
click at [288, 98] on select "N/A $37 $38 $39 $40 $41 $42 $43 $44 $45 $46 $47 $48 $49 $50 $51 $52 $53 $54 $55…" at bounding box center [342, 108] width 108 height 20
click at [328, 133] on select "N/A $37 $38 $39 $40 $41 $42 $43 $44 $45 $46 $47 $48 $49 $50 $51 $52 $53 $54 $55…" at bounding box center [342, 141] width 108 height 20
select select "98"
click at [288, 131] on select "N/A $37 $38 $39 $40 $41 $42 $43 $44 $45 $46 $47 $48 $49 $50 $51 $52 $53 $54 $55…" at bounding box center [342, 141] width 108 height 20
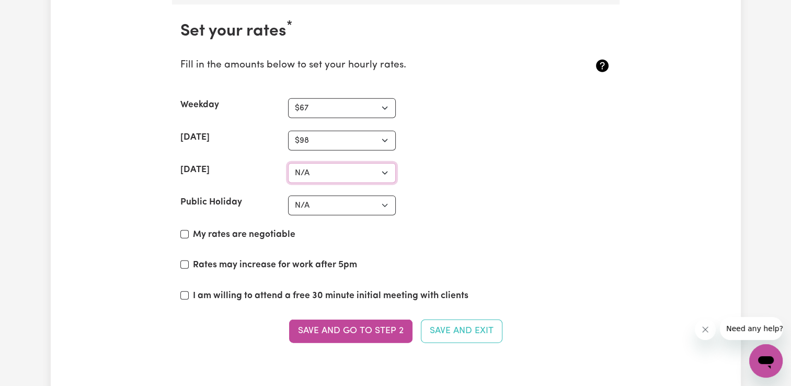
click at [376, 166] on select "N/A $37 $38 $39 $40 $41 $42 $43 $44 $45 $46 $47 $48 $49 $50 $51 $52 $53 $54 $55…" at bounding box center [342, 173] width 108 height 20
select select "120"
click at [288, 163] on select "N/A $37 $38 $39 $40 $41 $42 $43 $44 $45 $46 $47 $48 $49 $50 $51 $52 $53 $54 $55…" at bounding box center [342, 173] width 108 height 20
click at [184, 230] on input "My rates are negotiable" at bounding box center [184, 234] width 8 height 8
checkbox input "true"
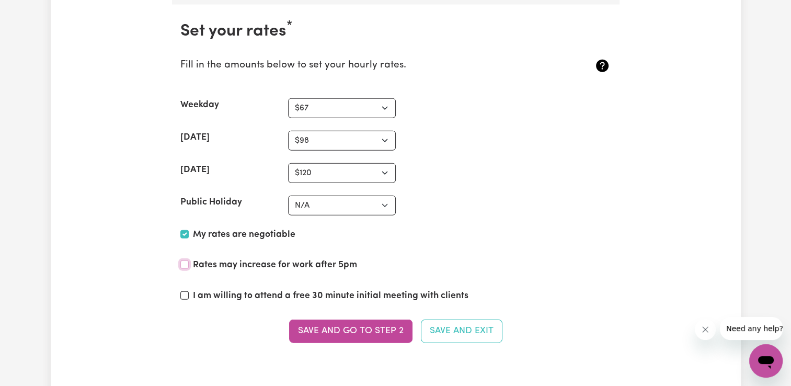
click at [184, 262] on input "Rates may increase for work after 5pm" at bounding box center [184, 264] width 8 height 8
checkbox input "true"
click at [183, 295] on div "I am willing to attend a free 30 minute initial meeting with clients" at bounding box center [395, 298] width 431 height 18
click at [188, 291] on input "I am willing to attend a free 30 minute initial meeting with clients" at bounding box center [184, 295] width 8 height 8
checkbox input "true"
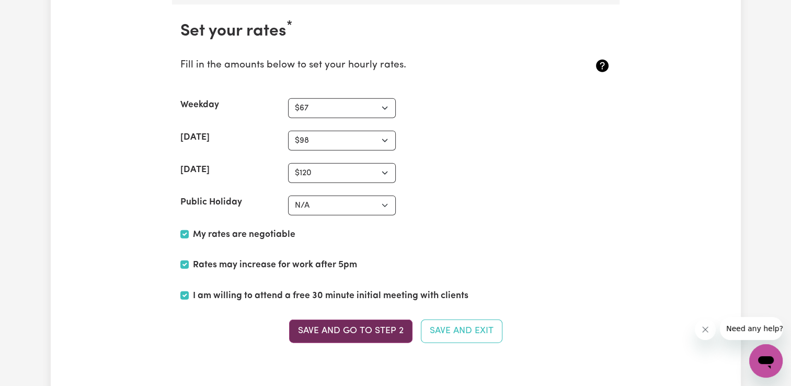
click at [400, 332] on button "Save and go to Step 2" at bounding box center [350, 330] width 123 height 23
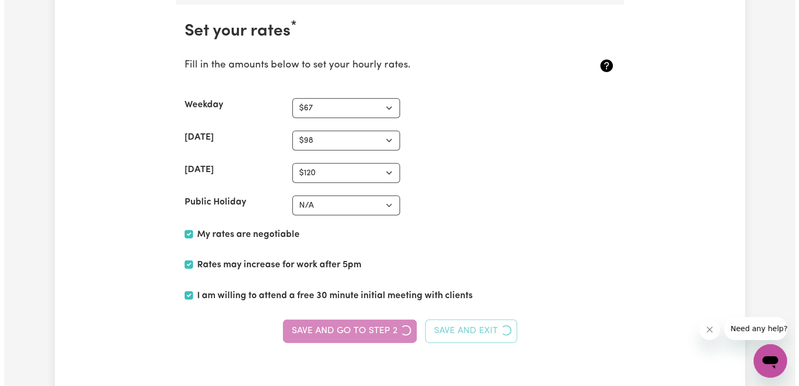
scroll to position [0, 0]
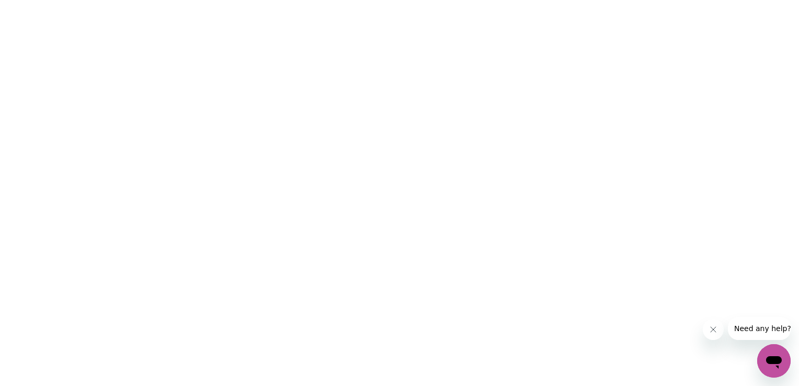
click at [433, 0] on html at bounding box center [399, 0] width 799 height 0
